Goal: Task Accomplishment & Management: Manage account settings

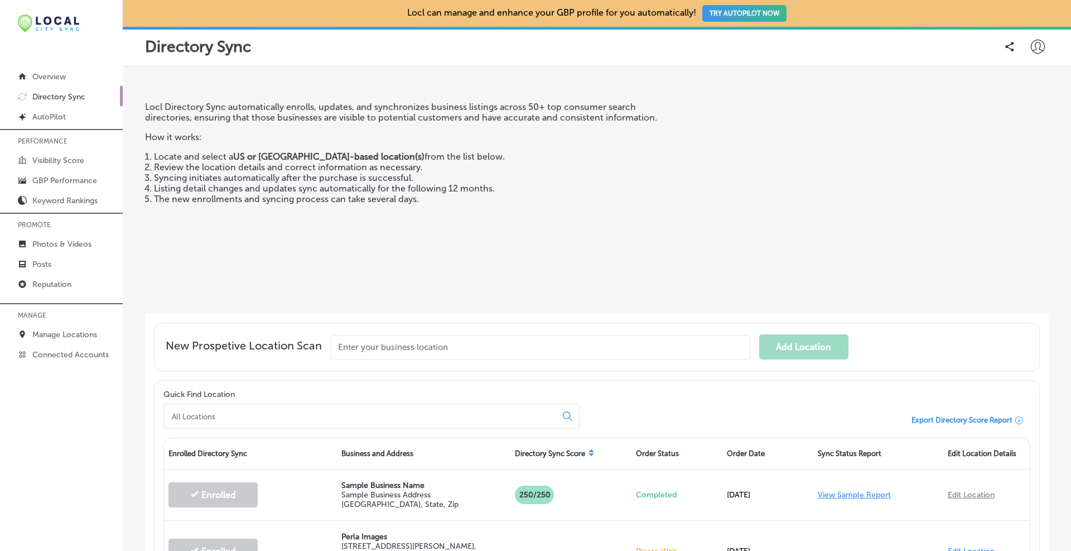
scroll to position [93, 0]
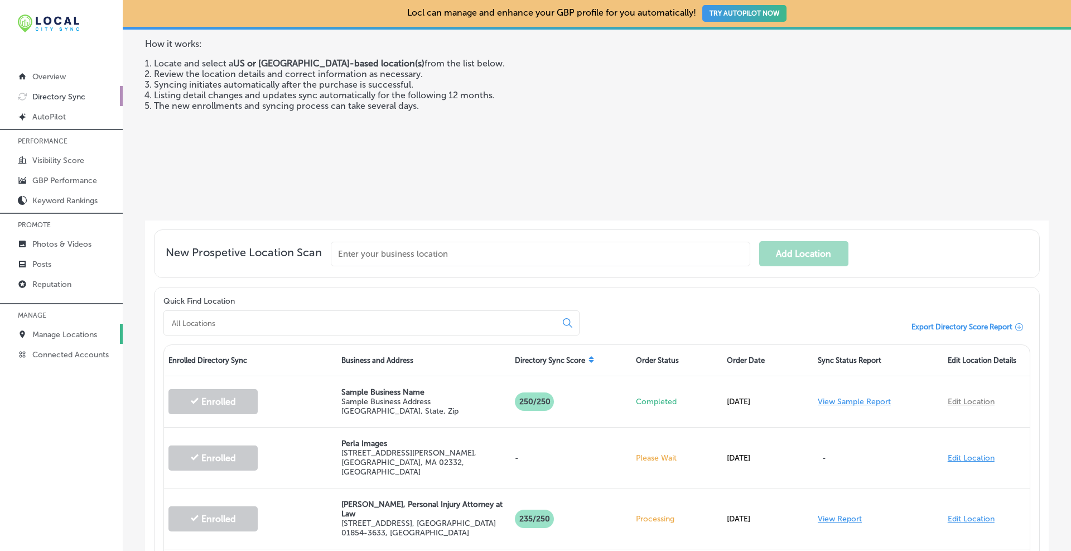
click at [54, 332] on p "Manage Locations" at bounding box center [64, 334] width 65 height 9
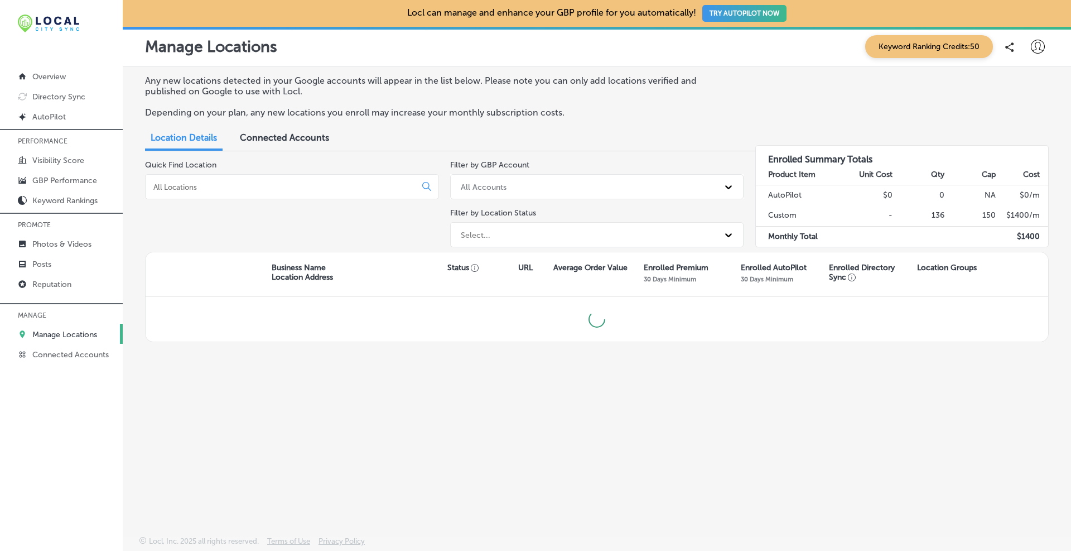
click at [245, 192] on div at bounding box center [292, 186] width 294 height 25
click at [238, 182] on input at bounding box center [282, 187] width 261 height 10
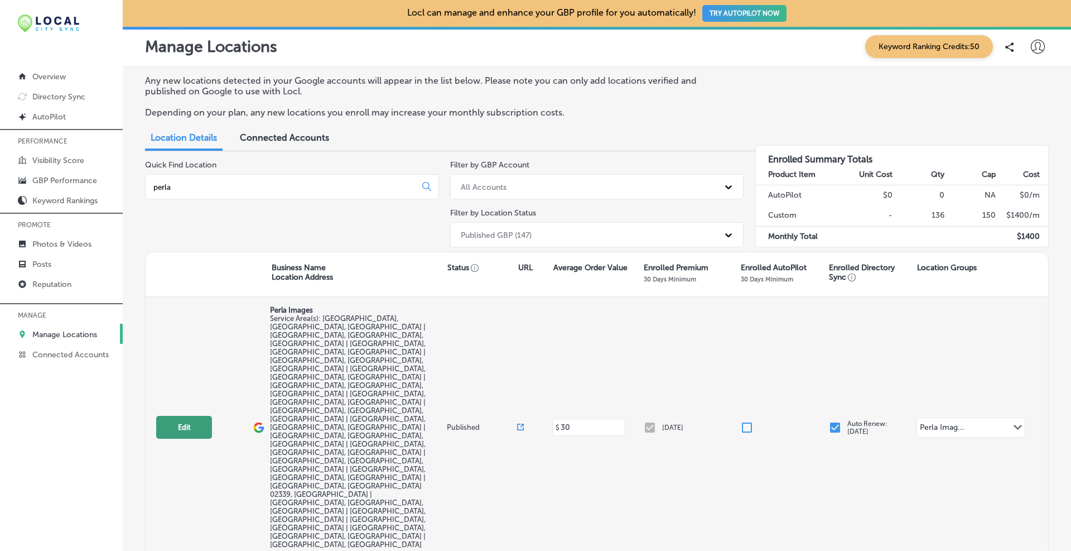
type input "perla"
click at [194, 416] on button "Edit" at bounding box center [184, 427] width 56 height 23
select select "US"
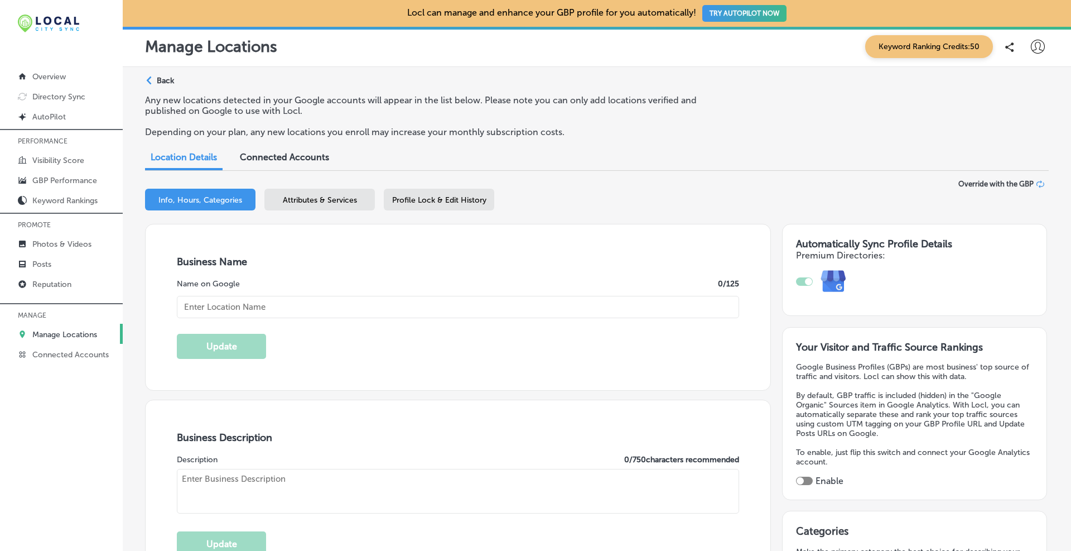
type input "Perla Images"
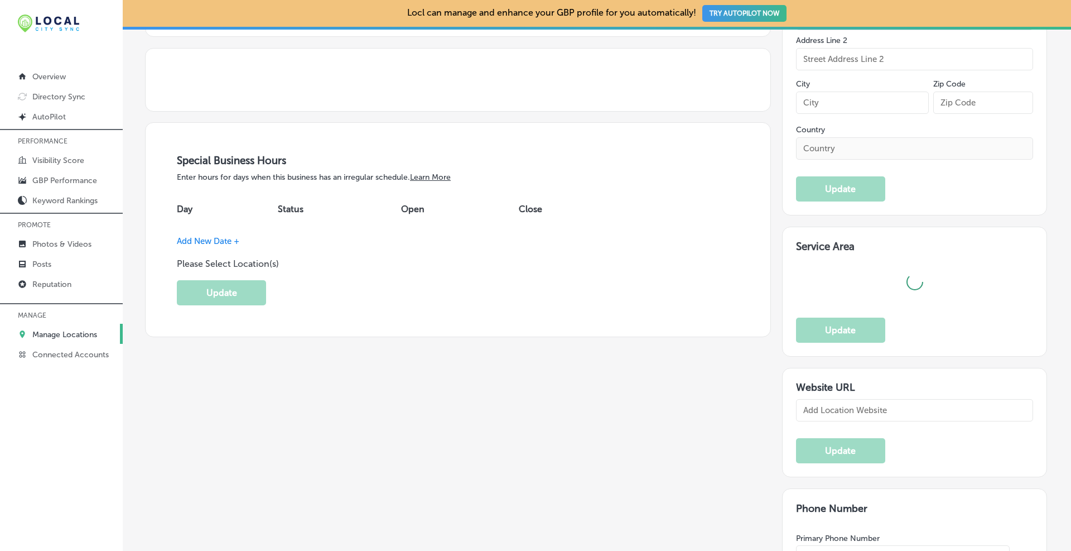
type textarea "A leading Cape Cod wedding photographer specializing in documentary style with …"
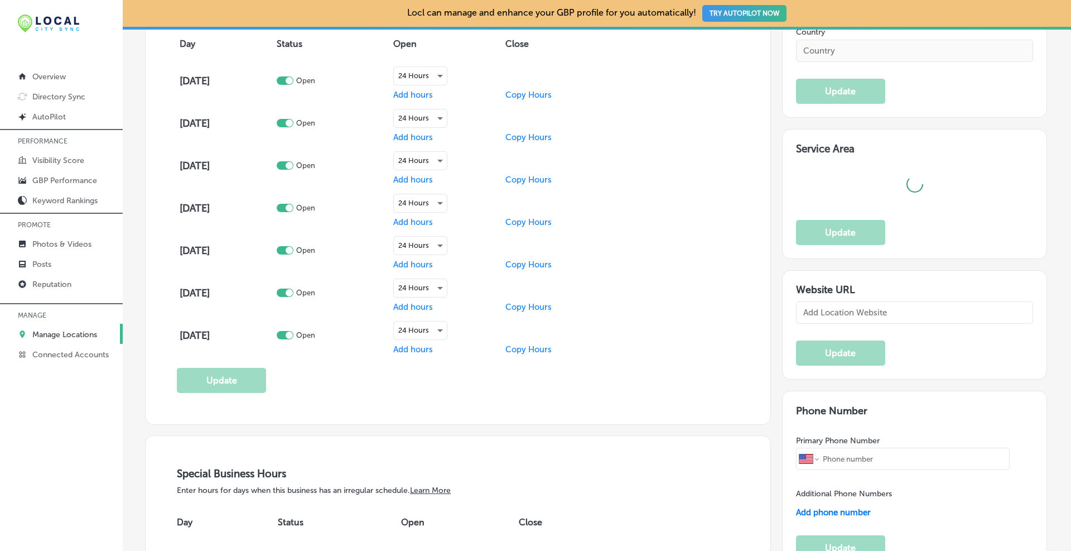
type input "[STREET_ADDRESS][PERSON_NAME]"
type input "Duxbury"
type input "02332"
type input "US"
type input "[URL][DOMAIN_NAME]"
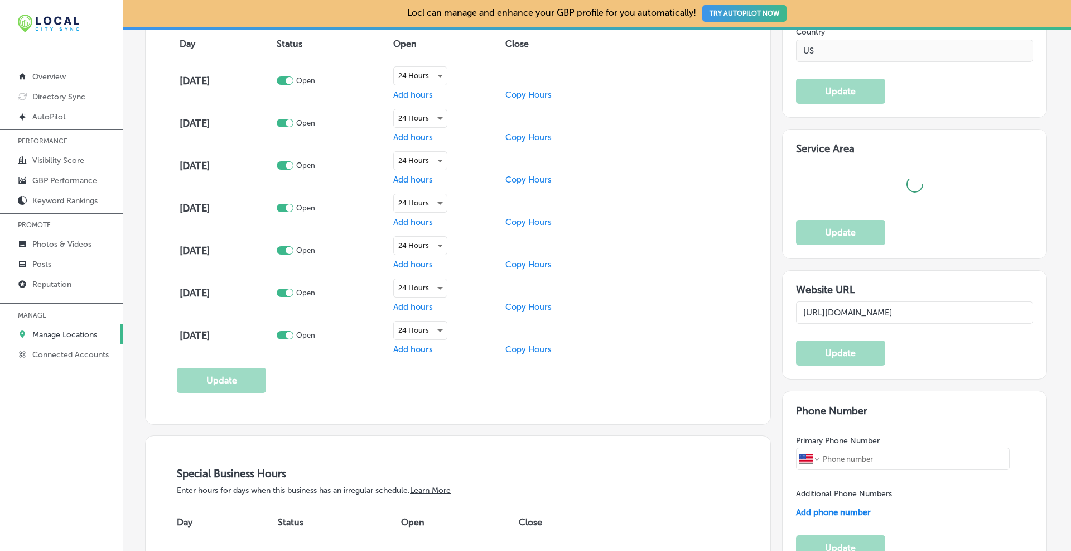
type input "[PHONE_NUMBER]"
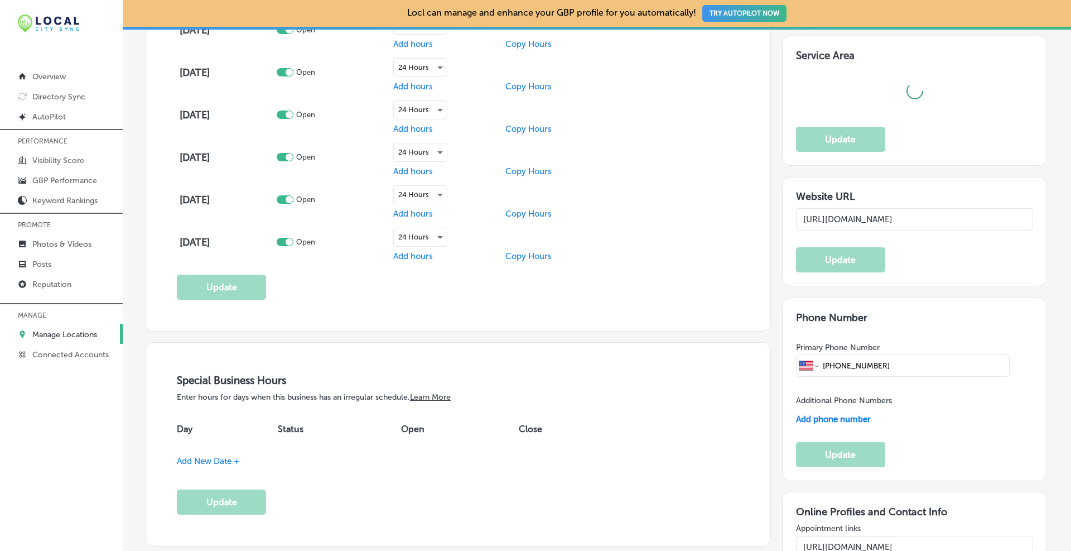
select select "US"
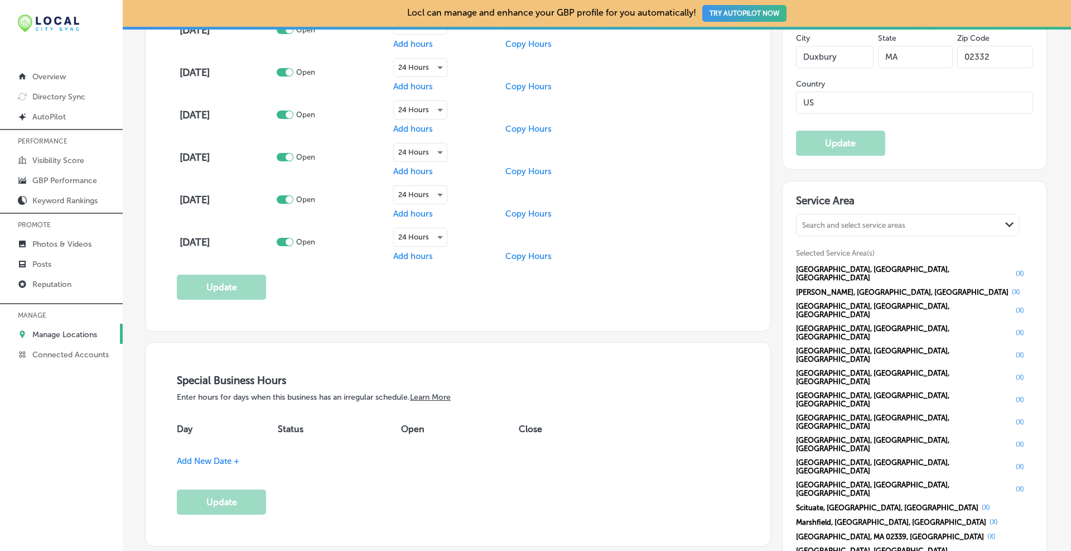
scroll to position [1027, 0]
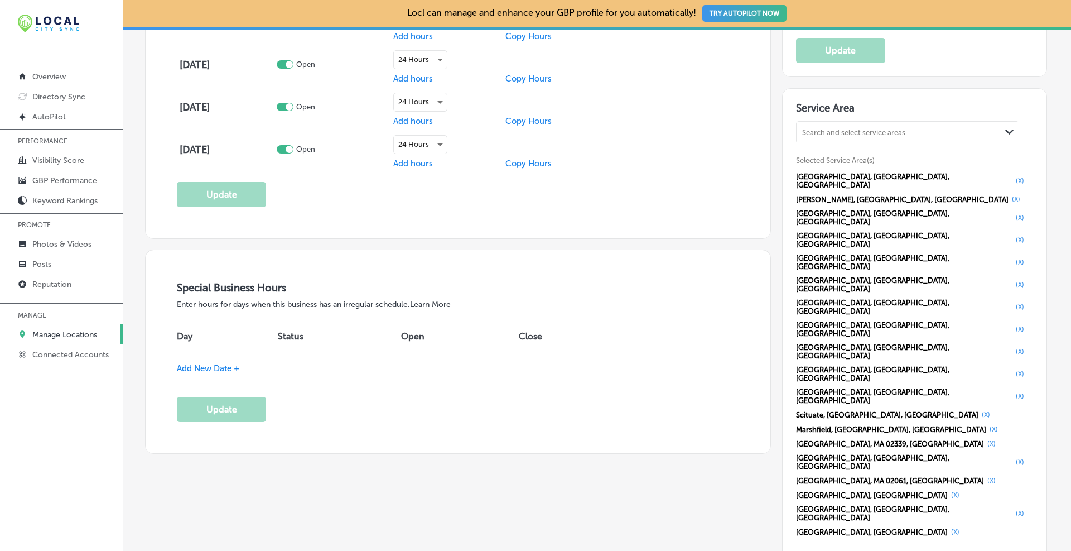
paste input "s://"
drag, startPoint x: 897, startPoint y: 417, endPoint x: 750, endPoint y: 412, distance: 146.8
click at [750, 412] on div "Business Name Name on Google 12 /125 Perla Images Update Business Description D…" at bounding box center [588, 411] width 920 height 2429
type input "[URL][DOMAIN_NAME]"
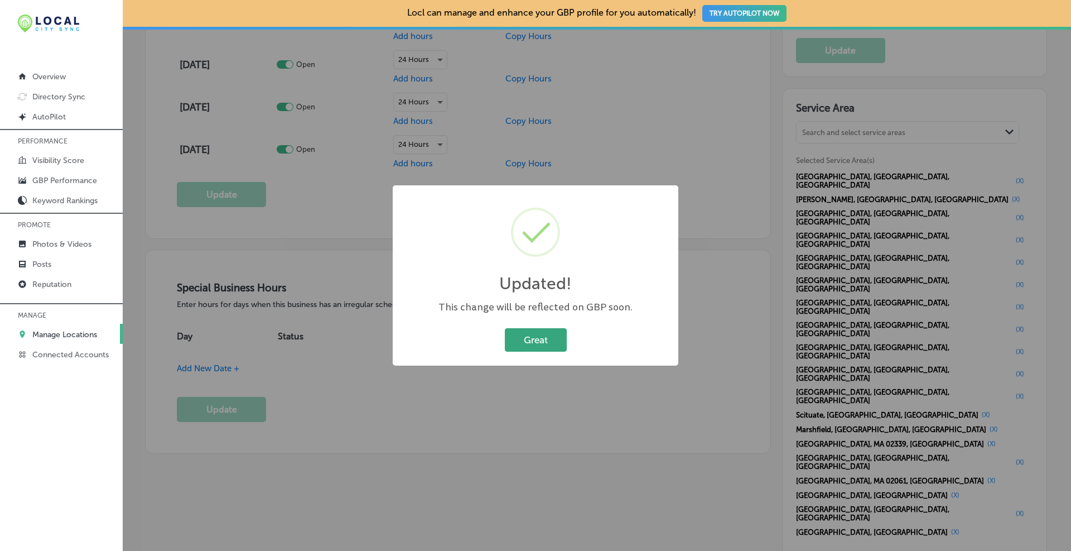
click at [529, 336] on button "Great" at bounding box center [536, 339] width 62 height 23
